Goal: Entertainment & Leisure: Consume media (video, audio)

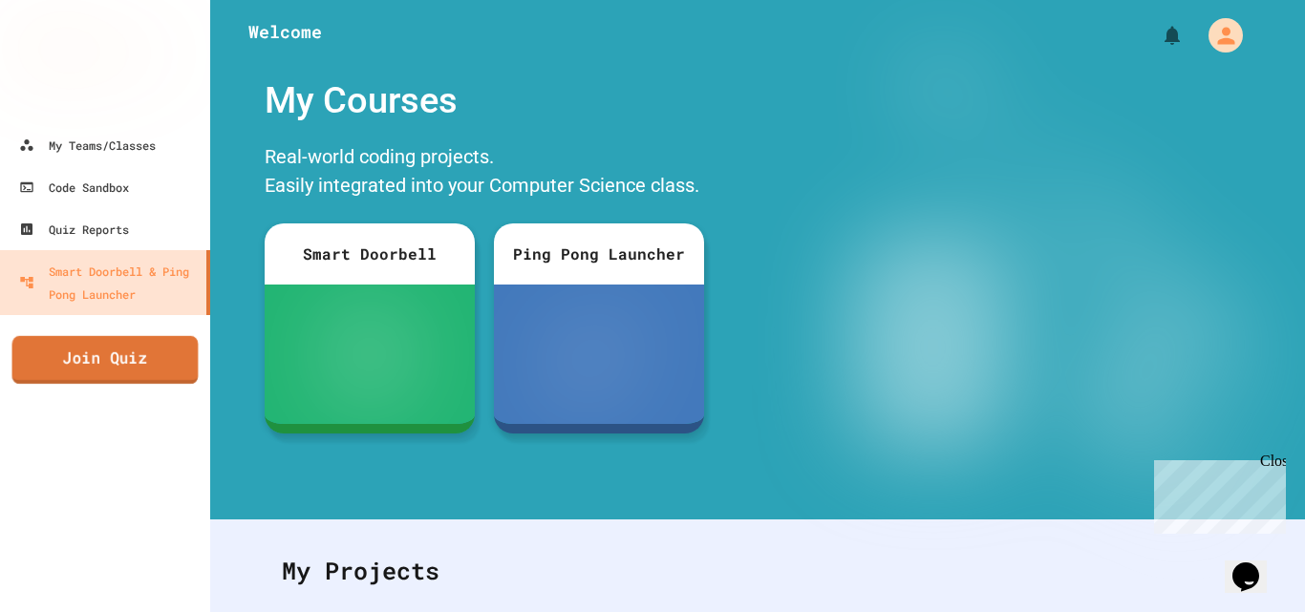
click at [126, 357] on link "Join Quiz" at bounding box center [105, 360] width 186 height 48
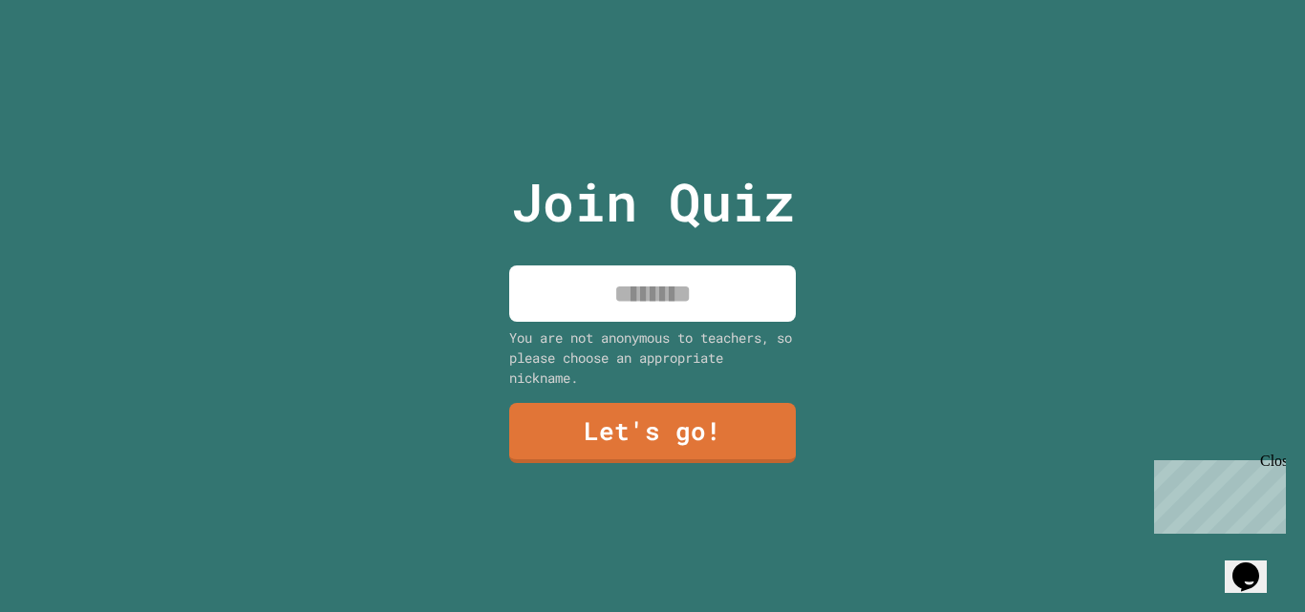
click at [1269, 465] on div "Close" at bounding box center [1272, 465] width 24 height 24
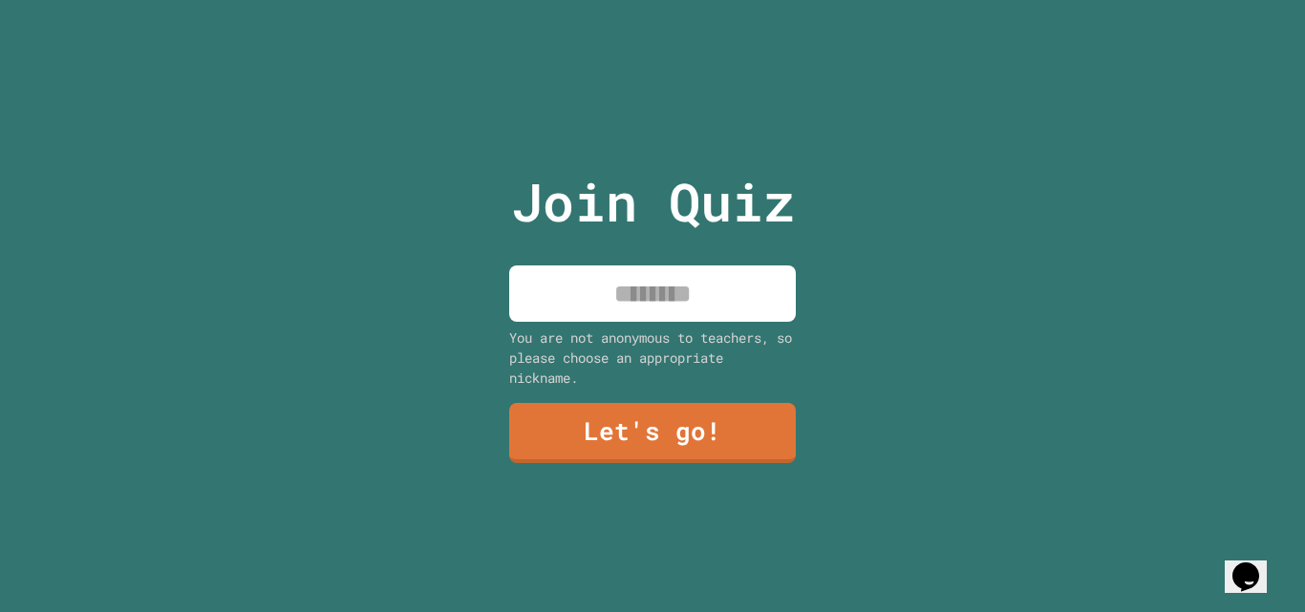
click at [681, 283] on input at bounding box center [652, 293] width 286 height 56
type input "******"
click at [681, 415] on link "Let's go!" at bounding box center [653, 431] width 284 height 63
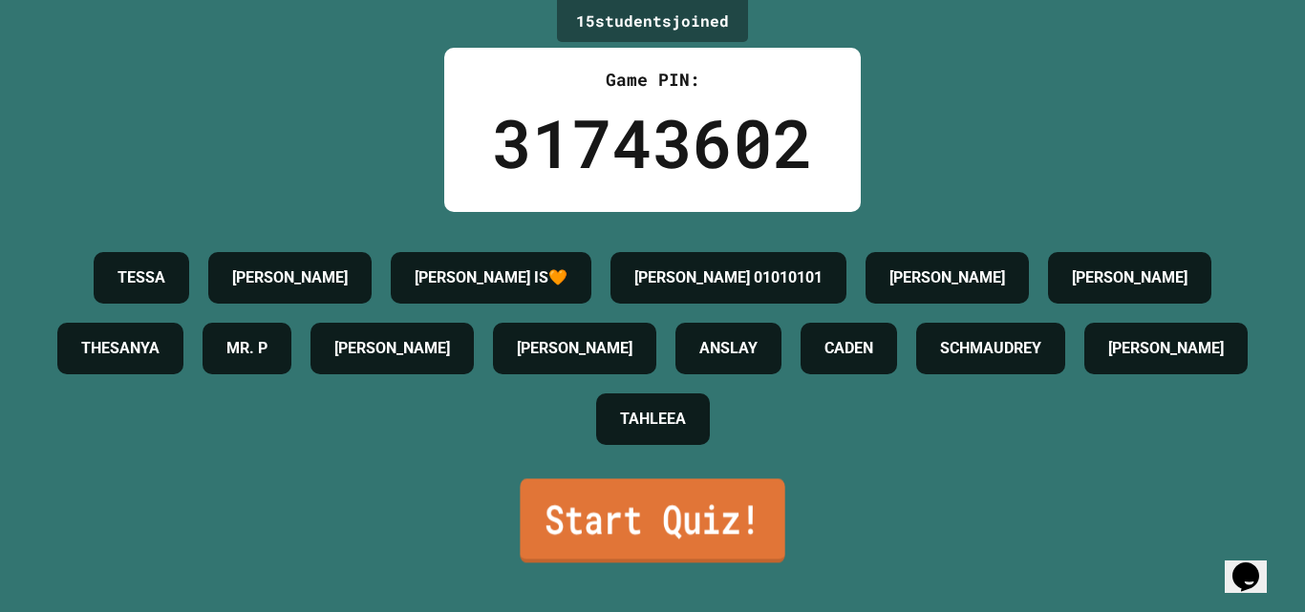
click at [606, 531] on link "Start Quiz!" at bounding box center [652, 520] width 265 height 84
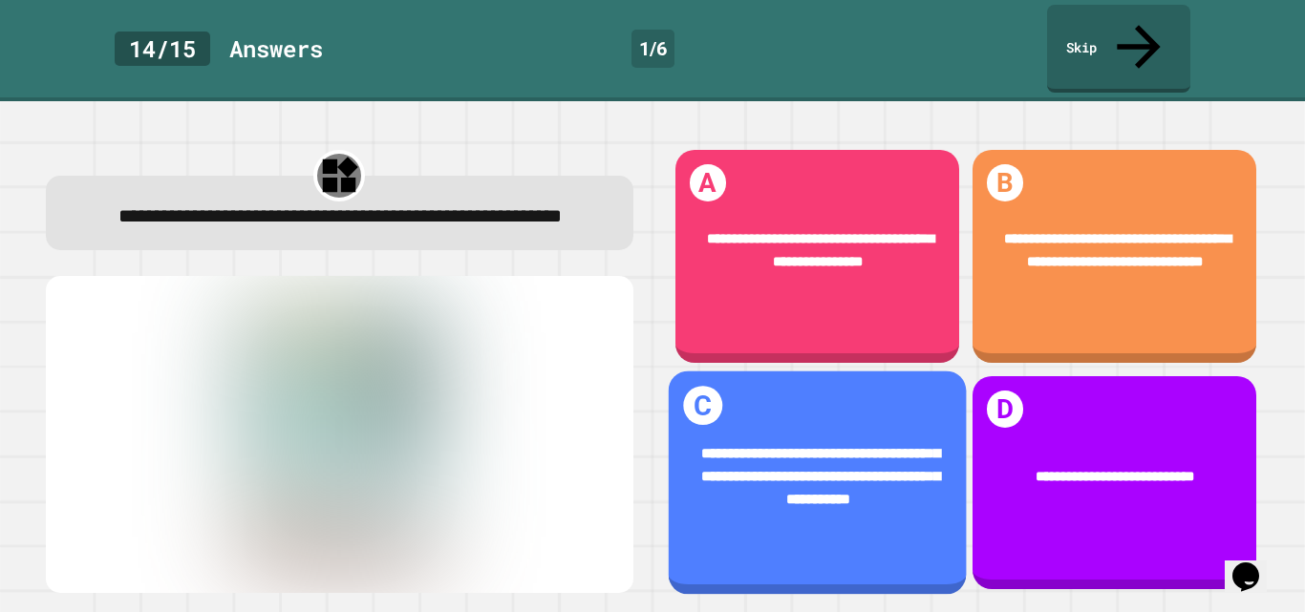
click at [803, 485] on div "**********" at bounding box center [817, 478] width 298 height 128
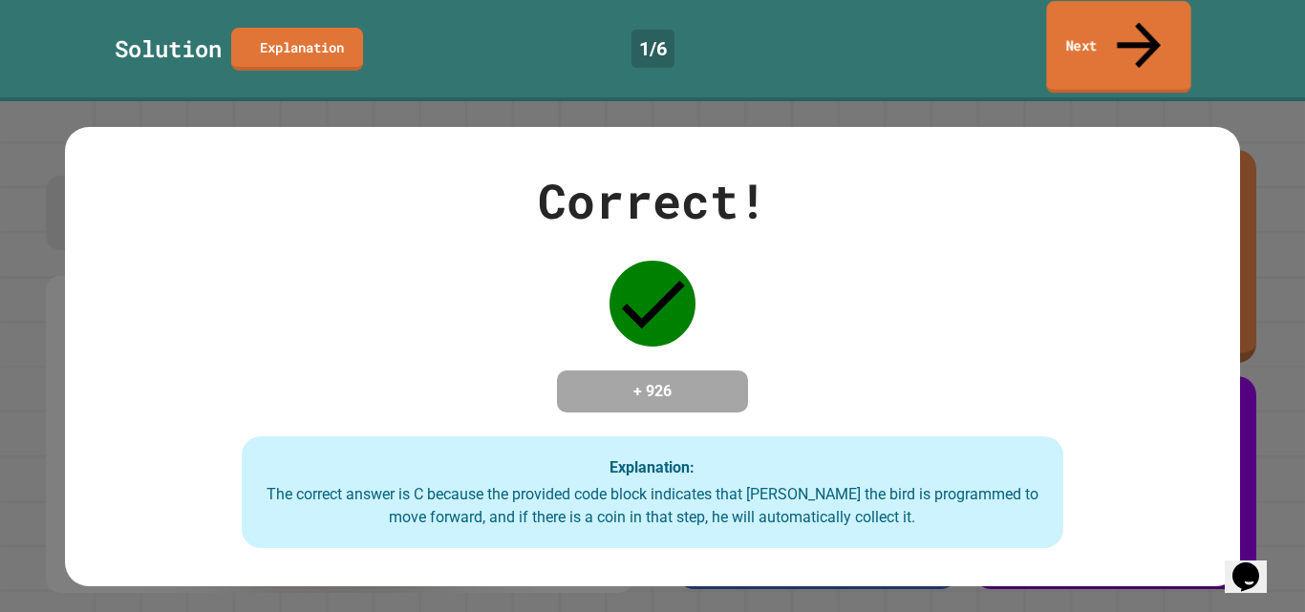
click at [1081, 33] on link "Next" at bounding box center [1118, 47] width 144 height 93
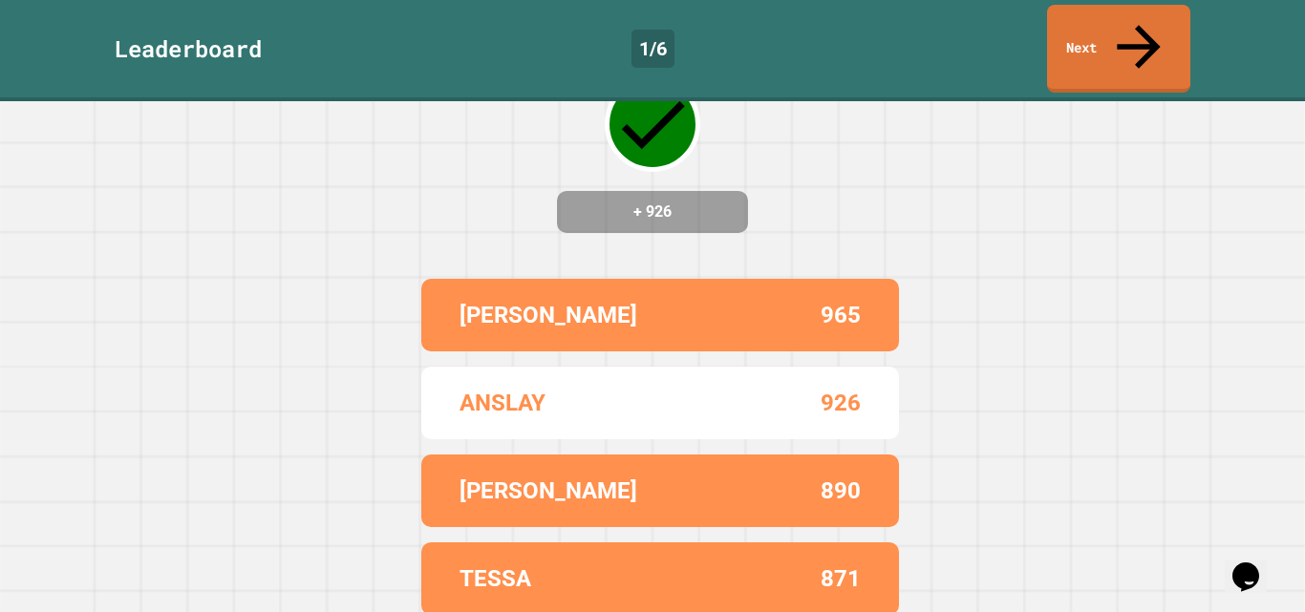
scroll to position [153, 0]
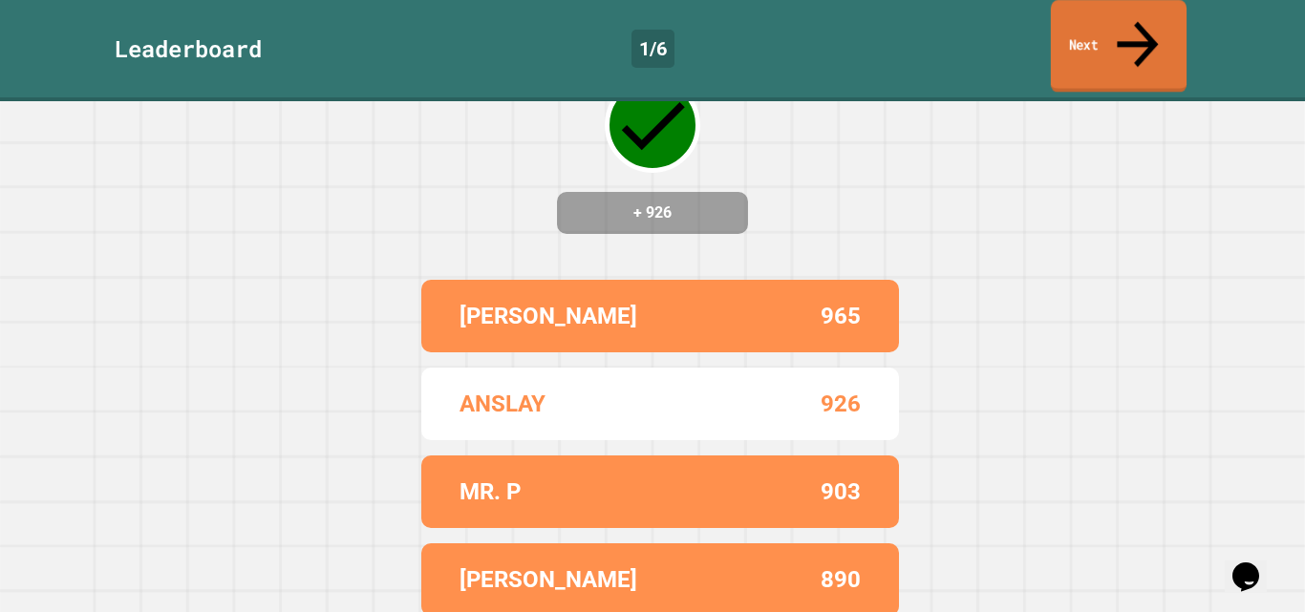
click at [1093, 26] on link "Next" at bounding box center [1118, 46] width 136 height 93
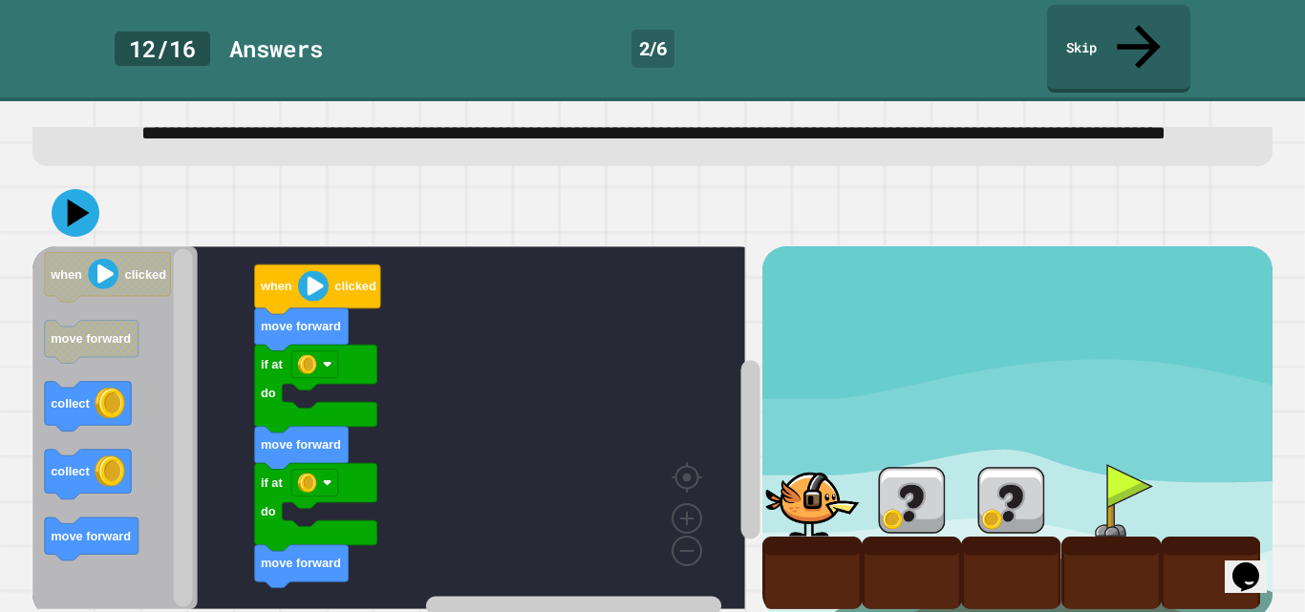
scroll to position [90, 0]
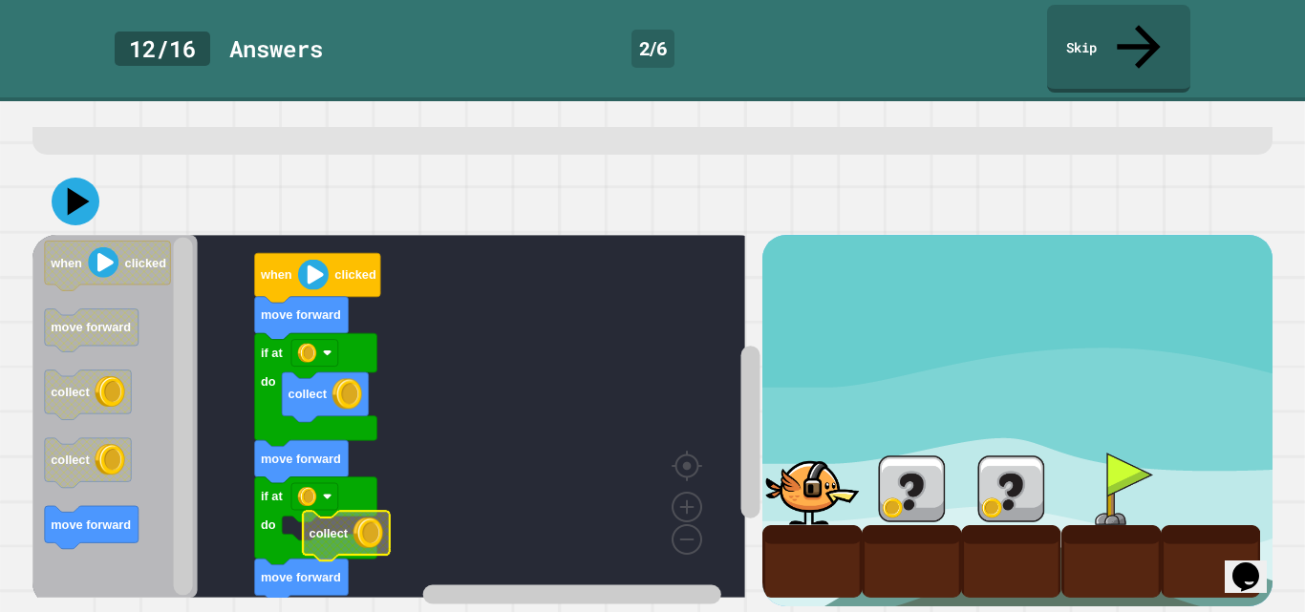
click at [348, 520] on icon "Blockly Workspace" at bounding box center [346, 536] width 86 height 50
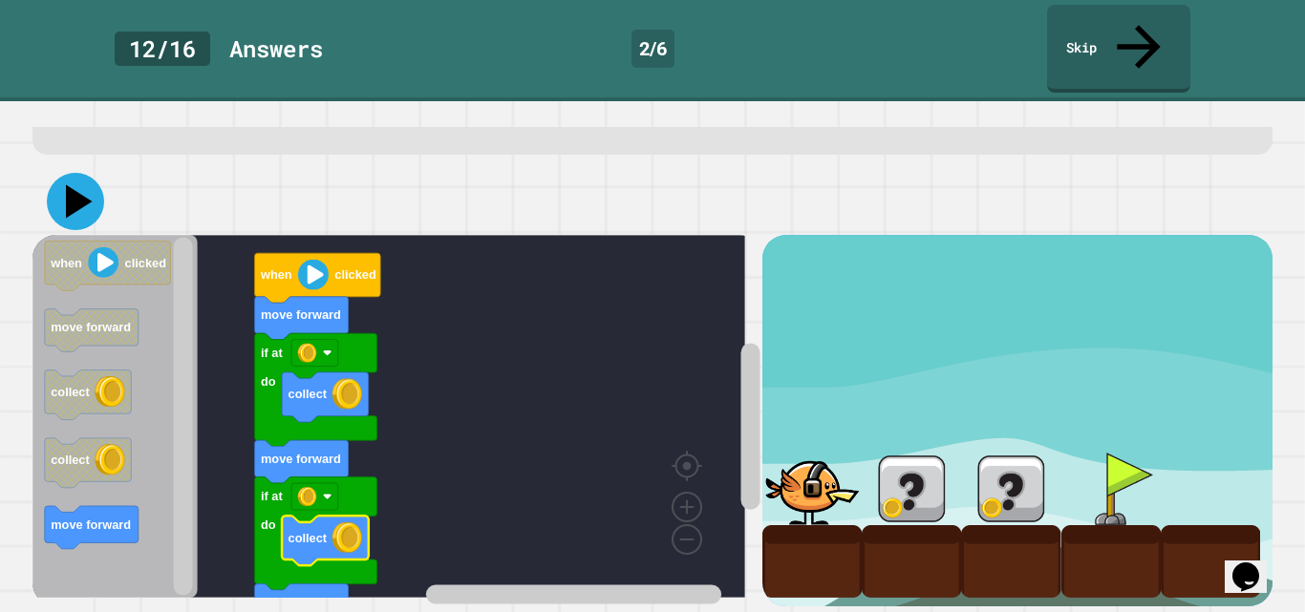
click at [69, 173] on icon at bounding box center [75, 201] width 57 height 57
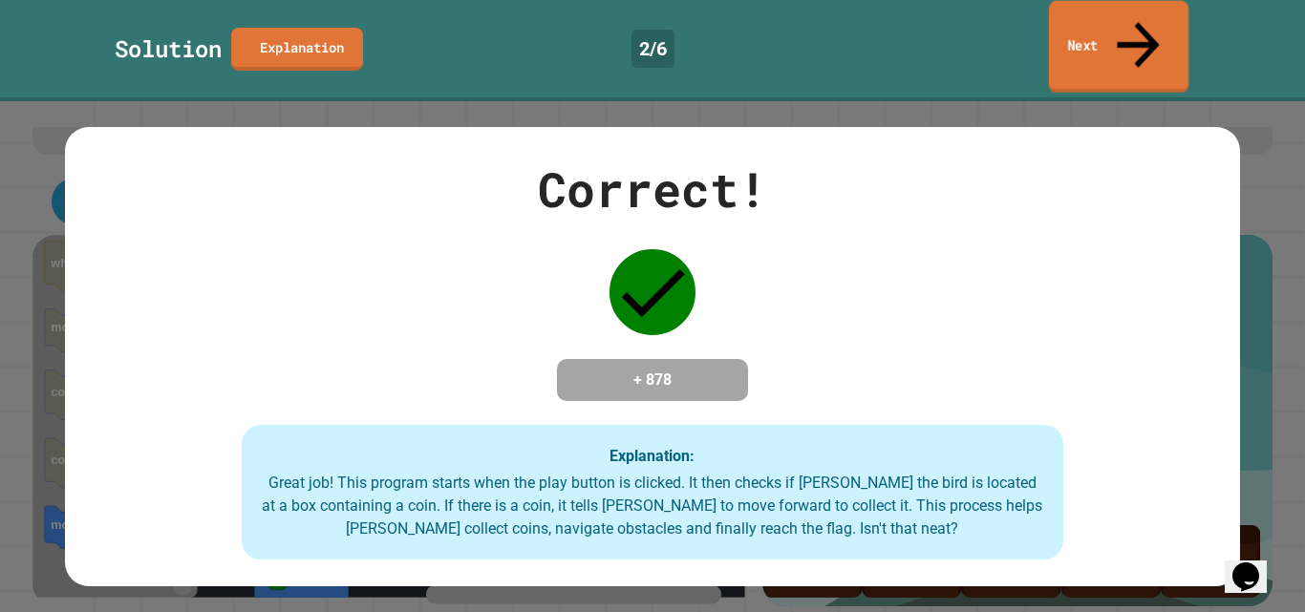
click at [1080, 30] on link "Next" at bounding box center [1118, 47] width 139 height 93
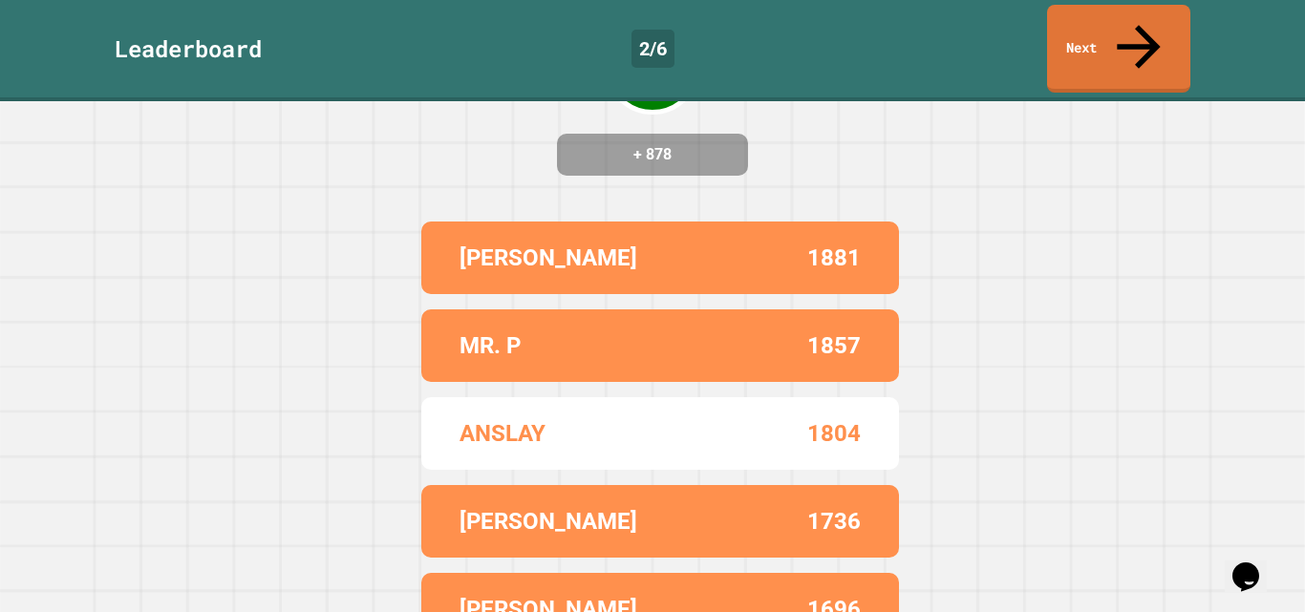
scroll to position [212, 0]
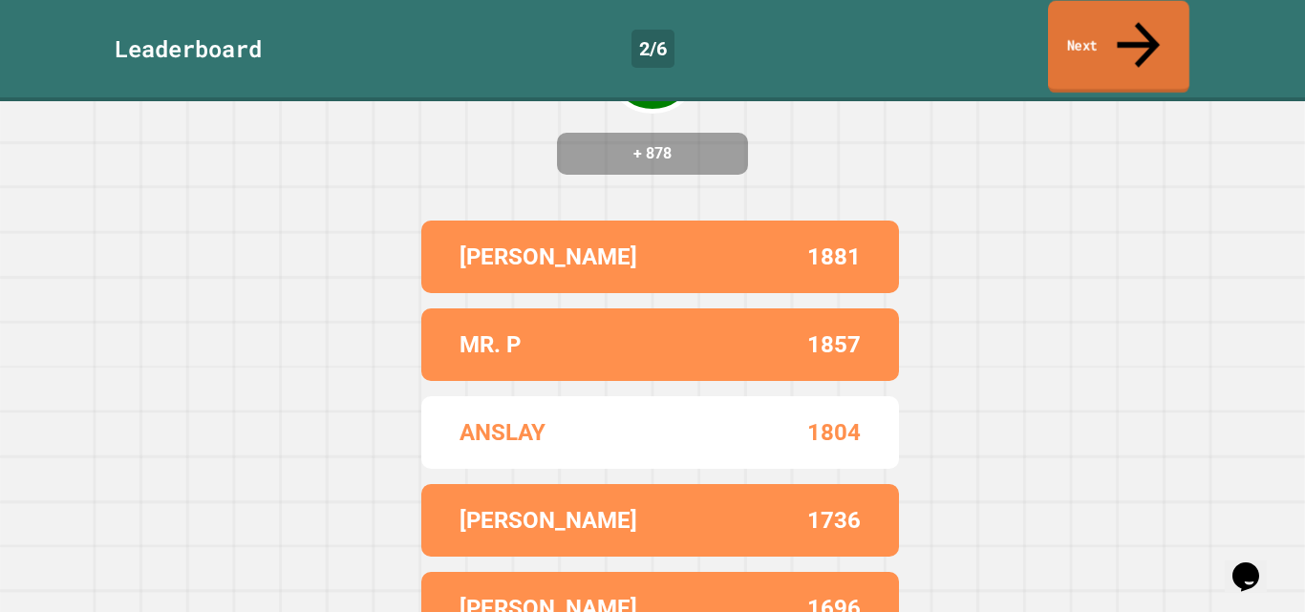
click at [1099, 26] on link "Next" at bounding box center [1118, 47] width 141 height 93
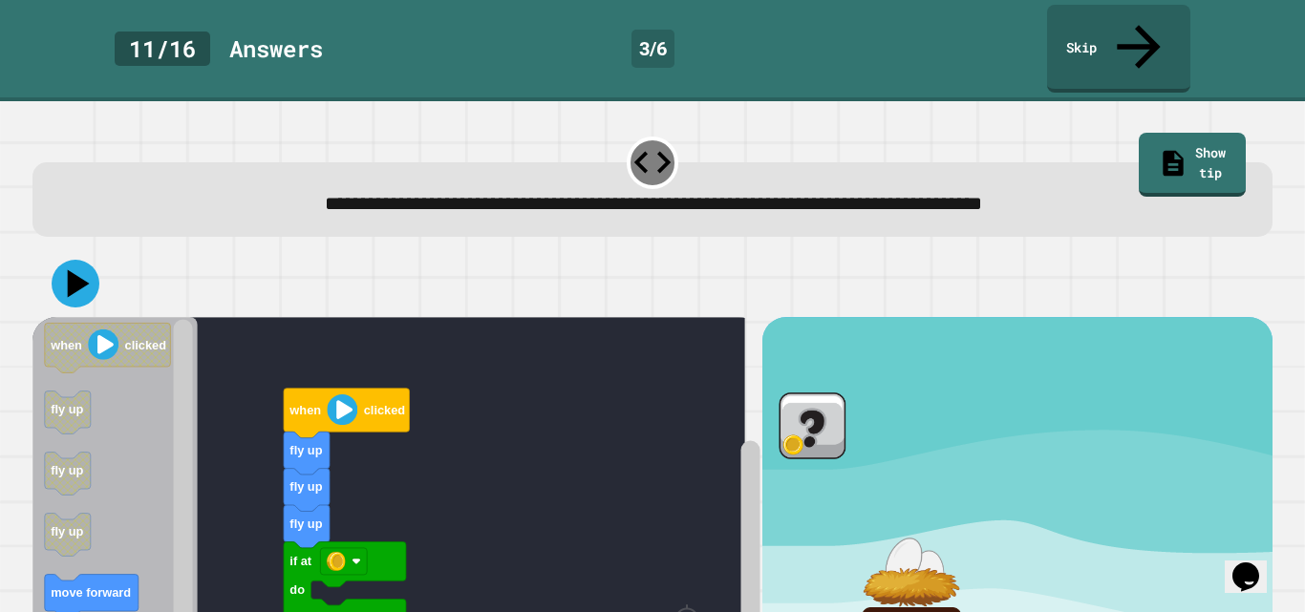
scroll to position [132, 0]
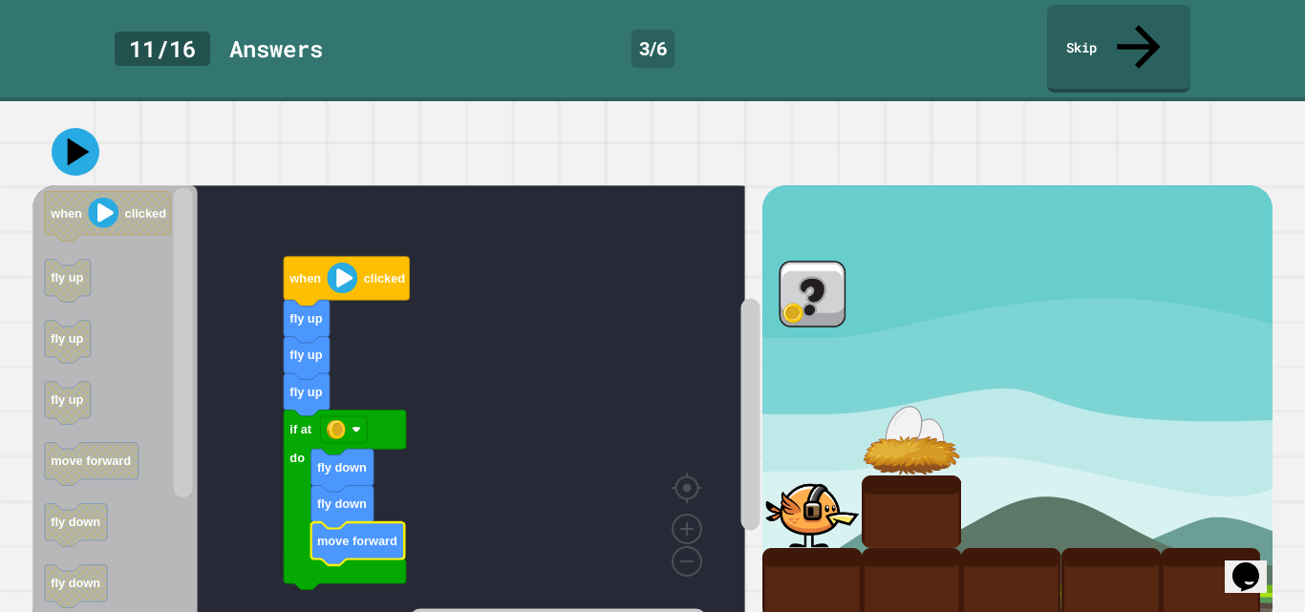
click at [93, 129] on icon at bounding box center [76, 152] width 48 height 48
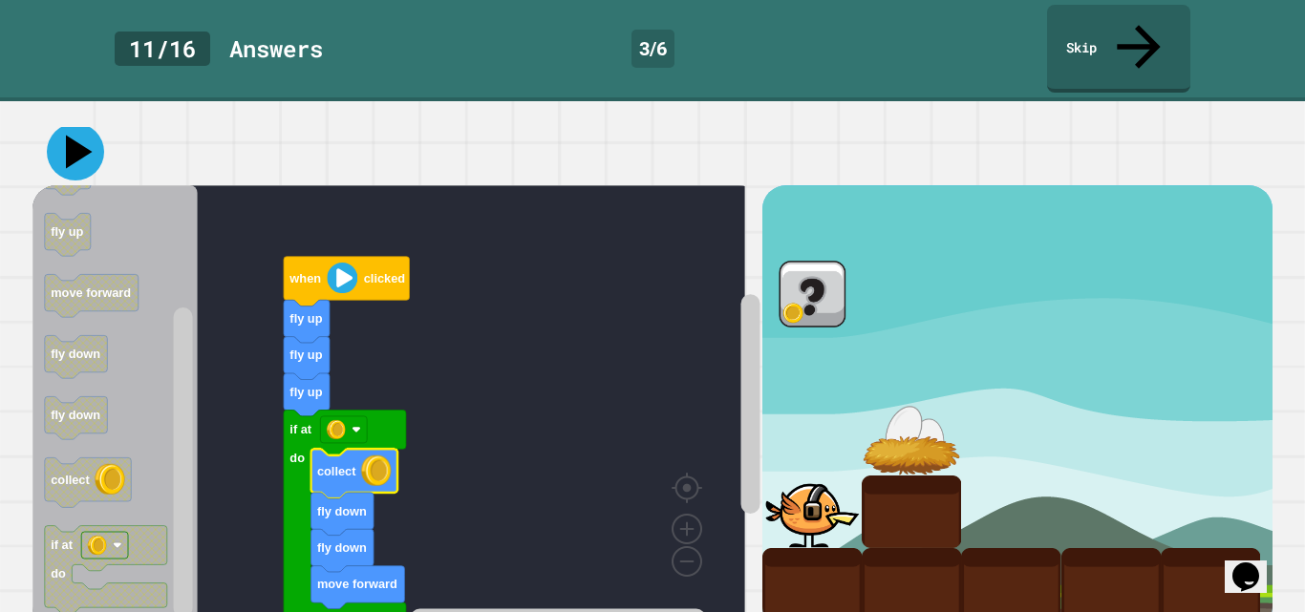
click at [53, 123] on icon at bounding box center [75, 151] width 57 height 57
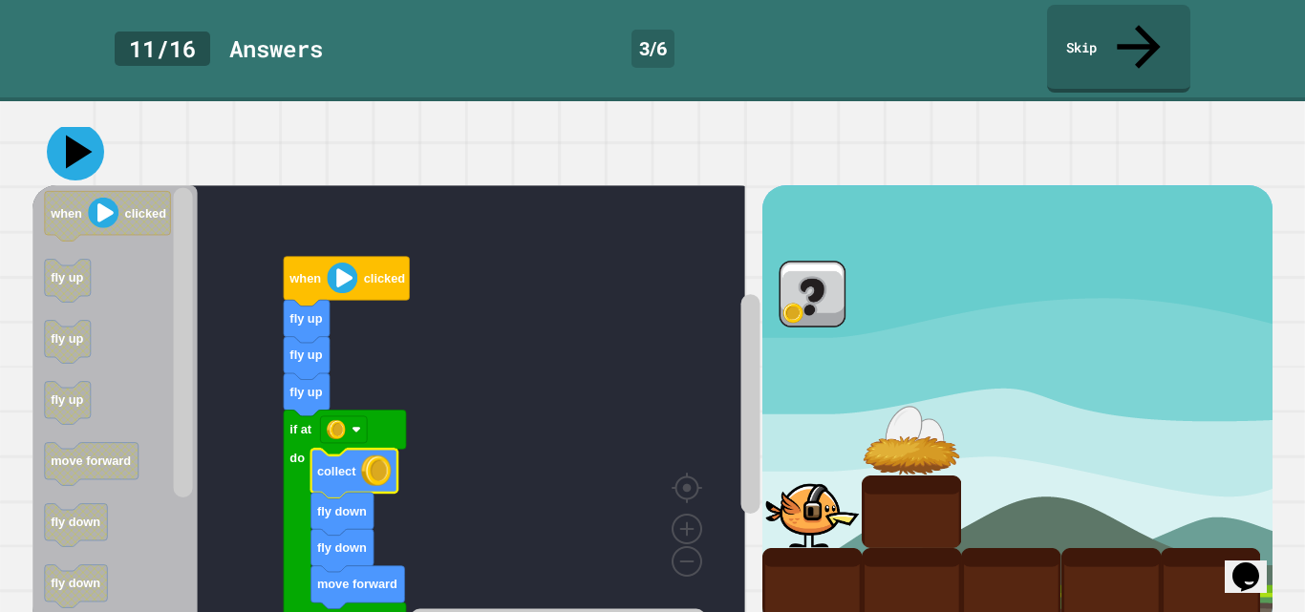
click at [83, 123] on icon at bounding box center [75, 151] width 57 height 57
click at [719, 101] on div "**********" at bounding box center [652, 356] width 1305 height 511
